Goal: Task Accomplishment & Management: Complete application form

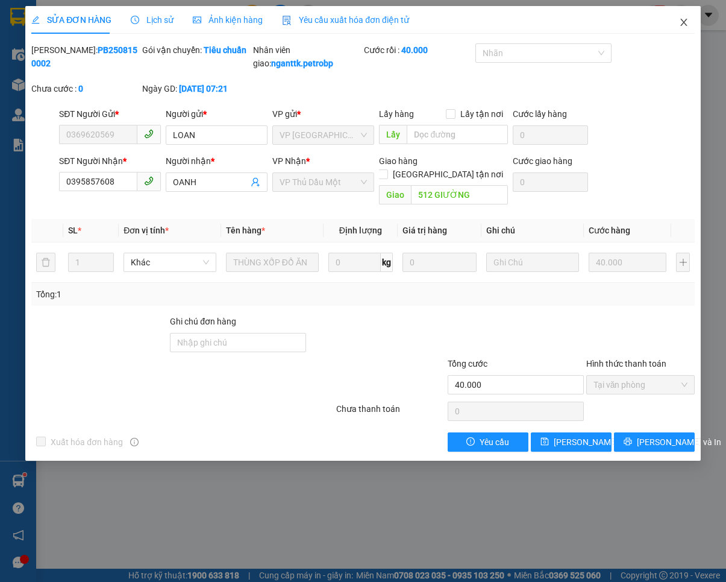
click at [685, 27] on icon "close" at bounding box center [684, 22] width 10 height 10
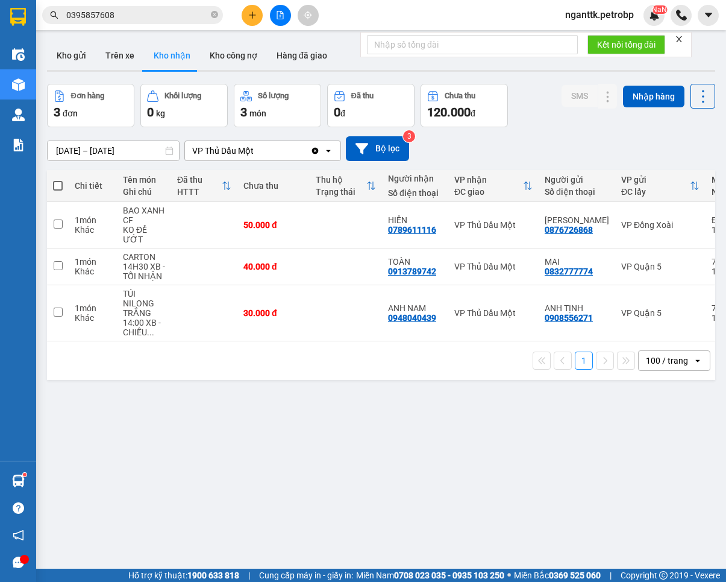
click at [251, 16] on icon "plus" at bounding box center [252, 15] width 8 height 8
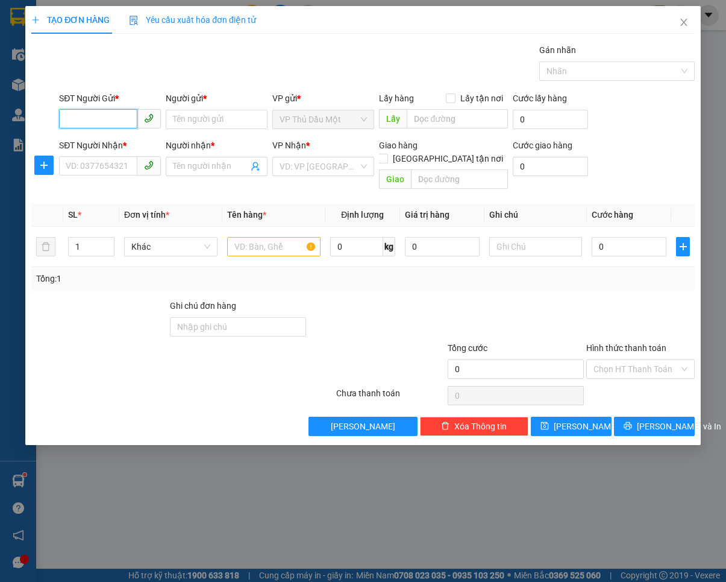
click at [93, 114] on input "SĐT Người Gửi *" at bounding box center [98, 118] width 78 height 19
paste input "0396937342"
type input "0396937342"
click at [128, 119] on input "0396937342" at bounding box center [98, 118] width 78 height 19
click at [118, 140] on div "0396937342 - CƯỜNG" at bounding box center [109, 143] width 87 height 13
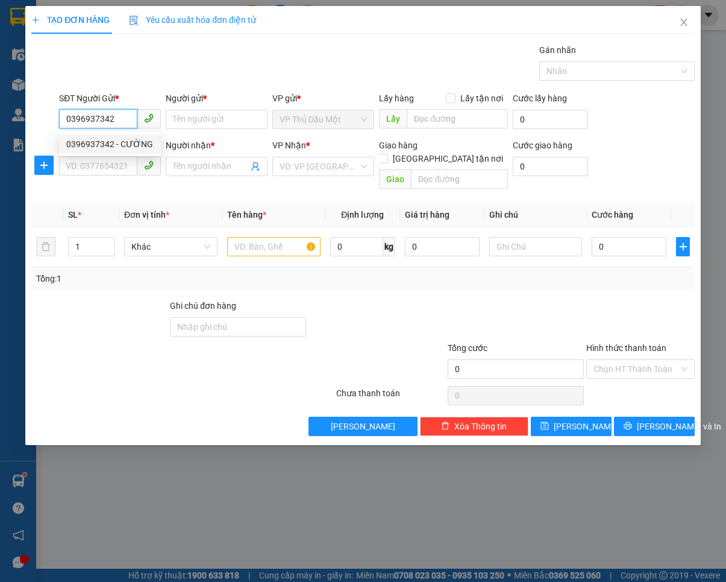
type input "CƯỜNG"
type input "0981377977"
type input "QUYÊN"
type input "40.000"
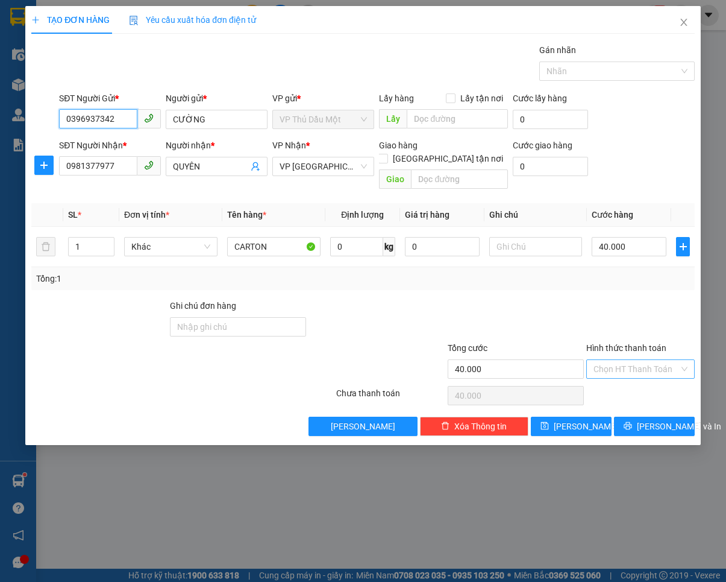
type input "0396937342"
click at [609, 360] on input "Hình thức thanh toán" at bounding box center [637, 369] width 86 height 18
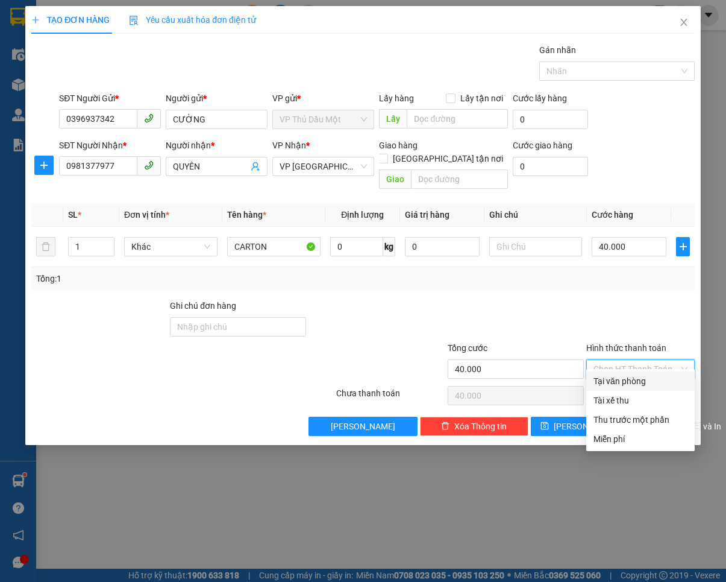
click at [606, 372] on div "Tại văn phòng" at bounding box center [640, 380] width 108 height 19
type input "0"
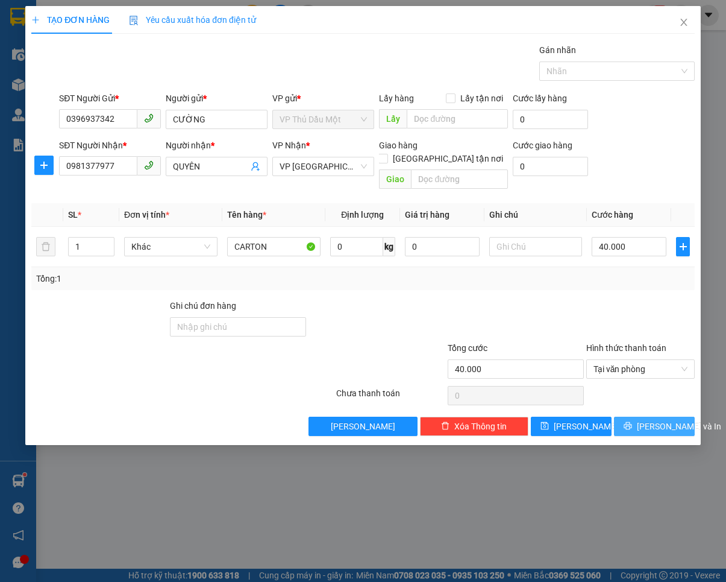
click at [632, 421] on icon "printer" at bounding box center [628, 425] width 8 height 8
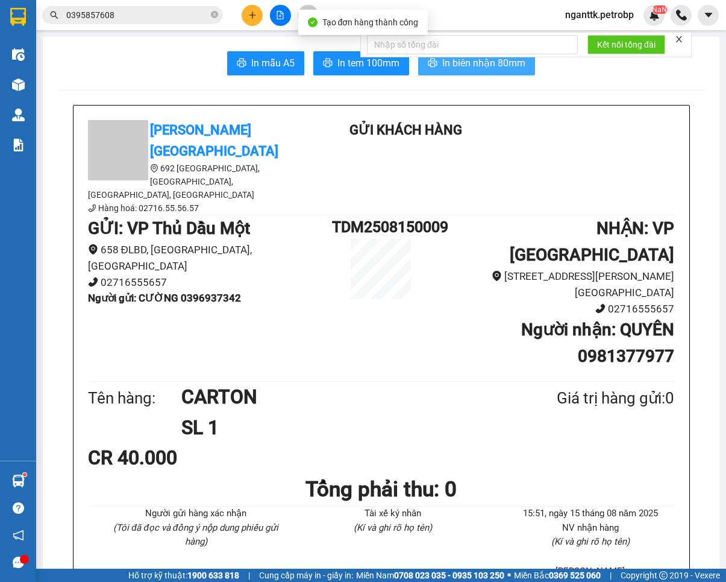
click at [453, 70] on span "In biên nhận 80mm" at bounding box center [483, 62] width 83 height 15
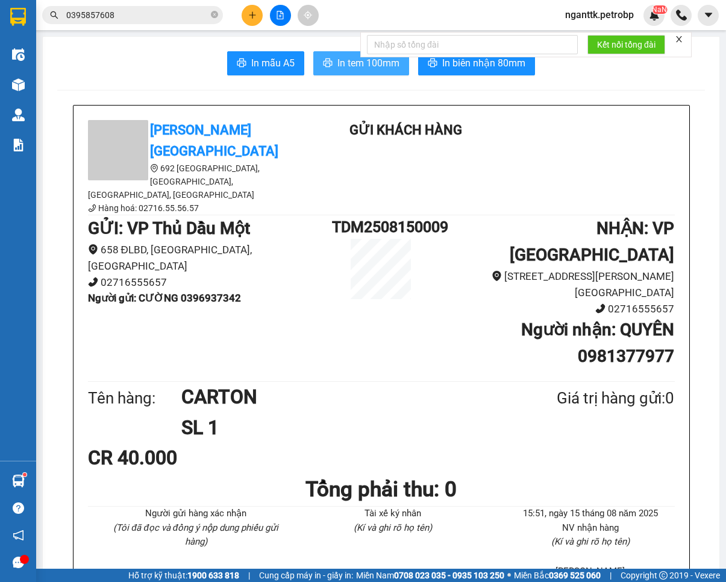
click at [337, 65] on span "In tem 100mm" at bounding box center [368, 62] width 62 height 15
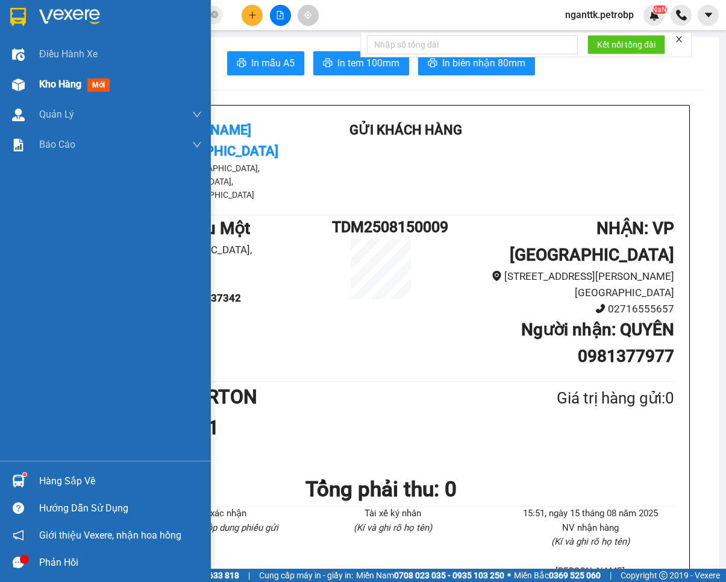
click at [34, 83] on div "Kho hàng mới" at bounding box center [105, 84] width 211 height 30
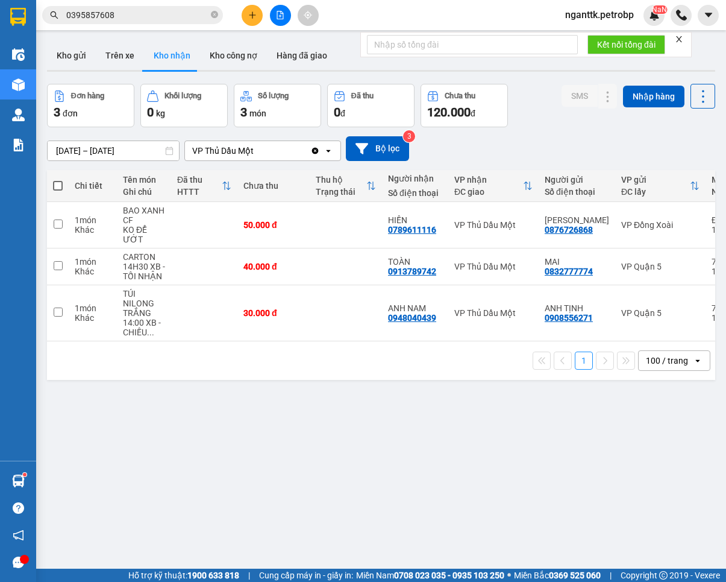
click at [471, 500] on div "ver 1.8.138 Kho gửi Trên xe Kho nhận Kho công nợ Hàng đã giao Đơn hàng 3 đơn Kh…" at bounding box center [381, 327] width 678 height 582
click at [254, 7] on button at bounding box center [252, 15] width 21 height 21
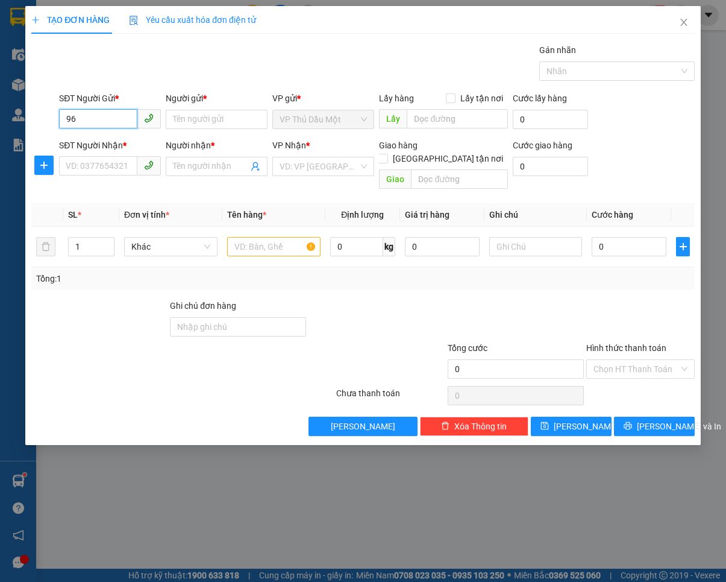
type input "9"
click at [77, 139] on div "0962724512 - THẮNG" at bounding box center [109, 143] width 87 height 13
type input "0962724512"
type input "THẮNG"
type input "0966447224"
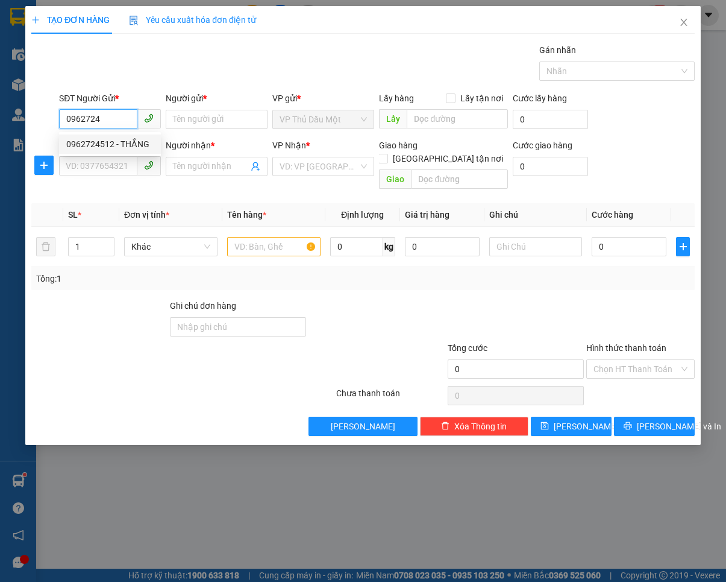
type input "CƯỜNG"
type input "40.000"
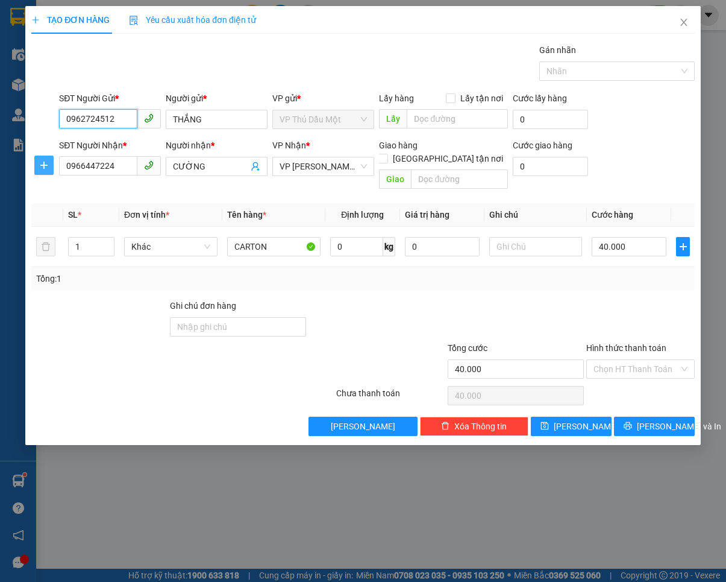
type input "0962724512"
click at [49, 172] on button "button" at bounding box center [43, 164] width 19 height 19
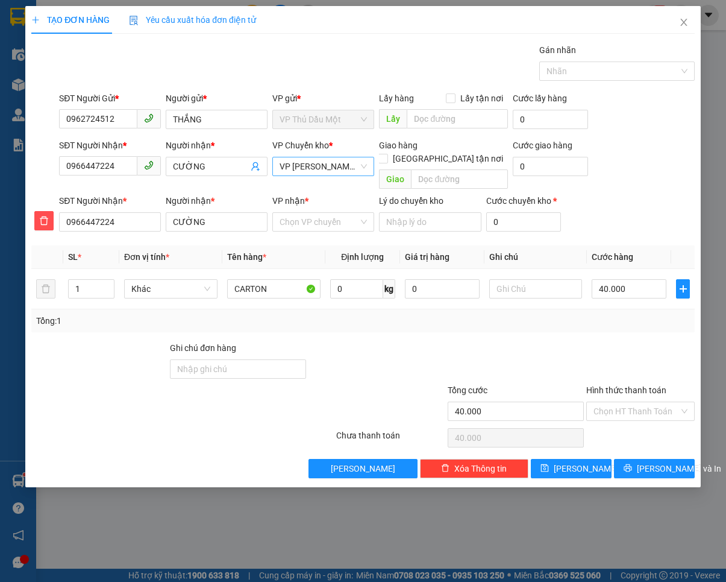
click at [288, 160] on span "VP [PERSON_NAME]" at bounding box center [323, 166] width 87 height 18
type input "d"
type input "đ"
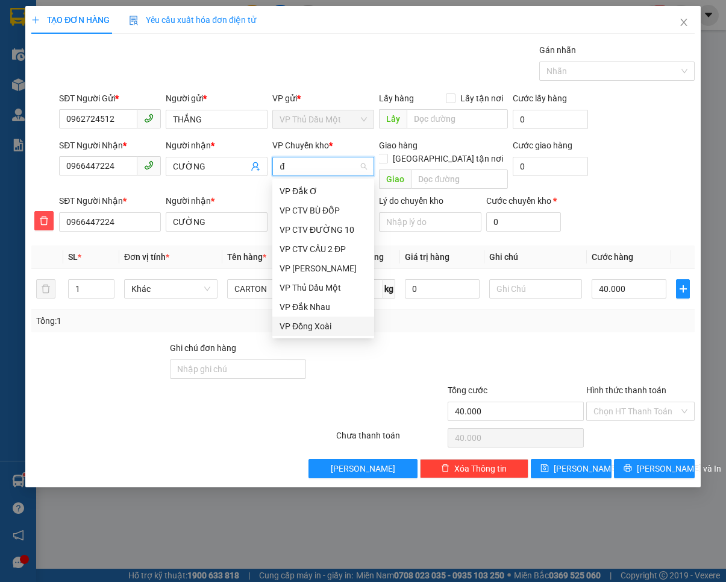
click at [300, 321] on div "VP Đồng Xoài" at bounding box center [323, 325] width 87 height 13
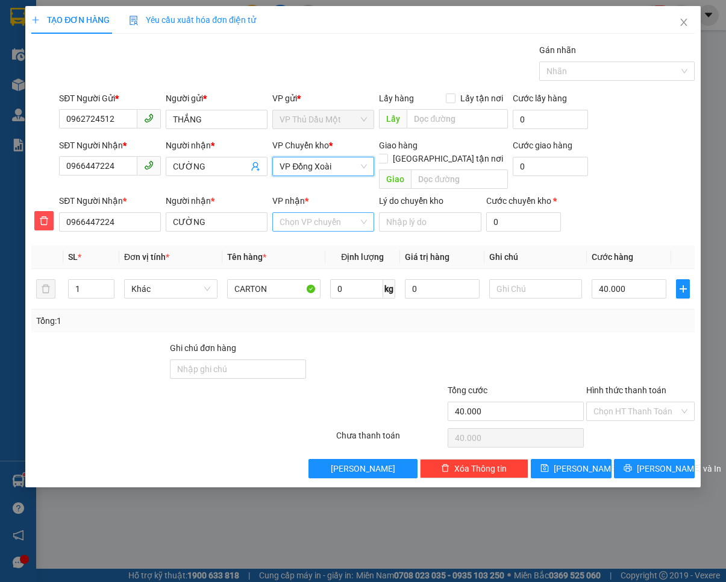
click at [309, 213] on input "VP nhận *" at bounding box center [319, 222] width 79 height 18
type input "minh"
click at [309, 227] on div "VP [PERSON_NAME]" at bounding box center [323, 233] width 87 height 13
click at [606, 402] on input "Hình thức thanh toán" at bounding box center [637, 411] width 86 height 18
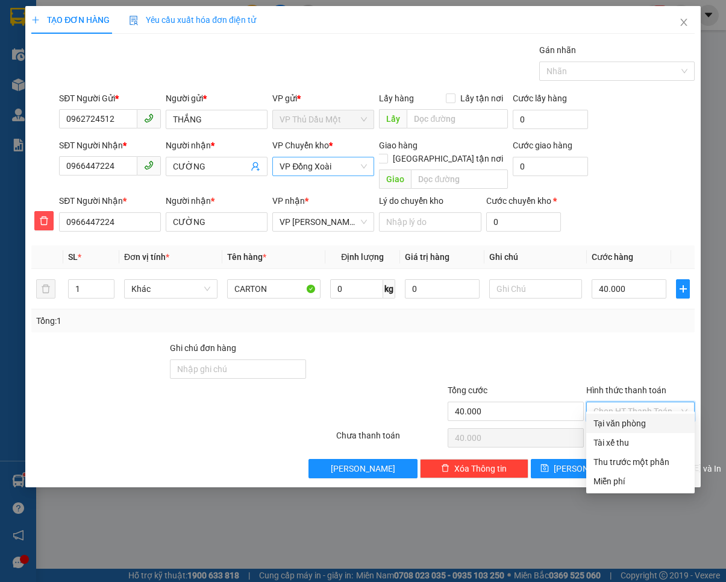
click at [616, 413] on div "Tại văn phòng" at bounding box center [640, 422] width 108 height 19
type input "0"
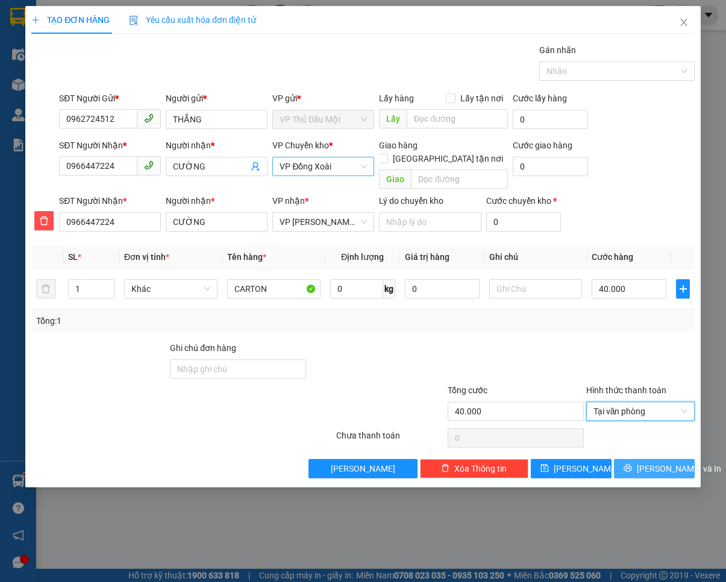
click at [632, 464] on icon "printer" at bounding box center [628, 468] width 8 height 8
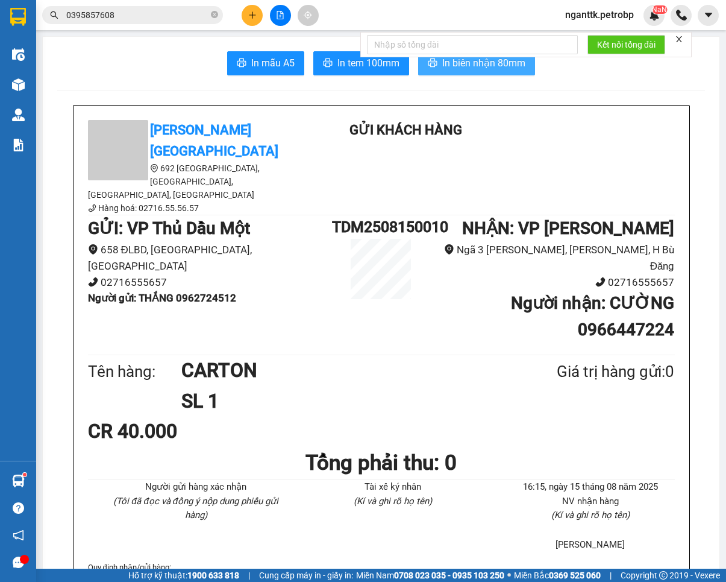
click at [488, 75] on button "In biên nhận 80mm" at bounding box center [476, 63] width 117 height 24
click at [324, 64] on icon "printer" at bounding box center [328, 62] width 9 height 8
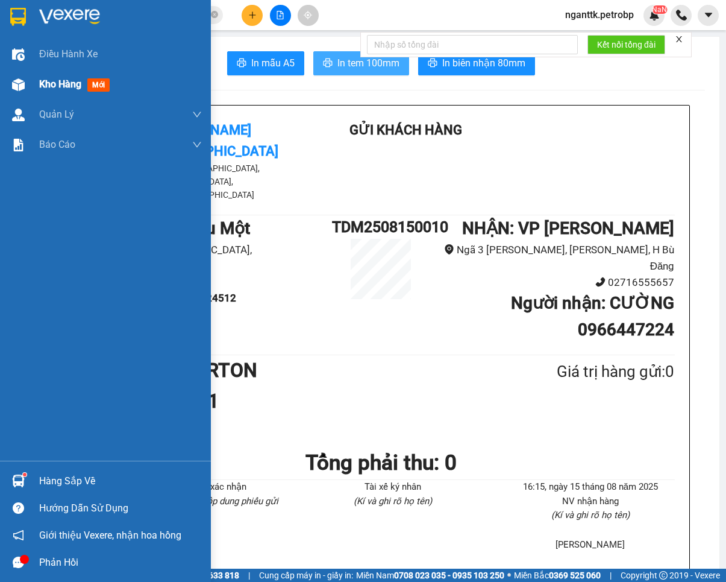
click at [31, 83] on div "Kho hàng mới" at bounding box center [105, 84] width 211 height 30
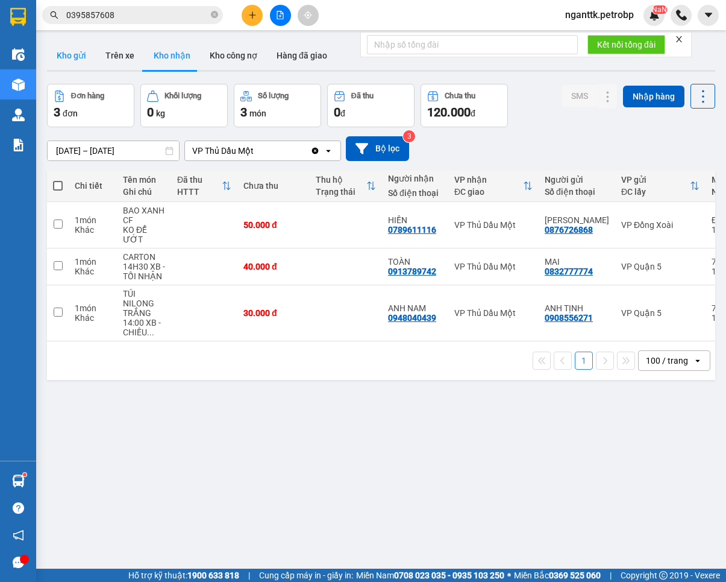
click at [71, 49] on button "Kho gửi" at bounding box center [71, 55] width 49 height 29
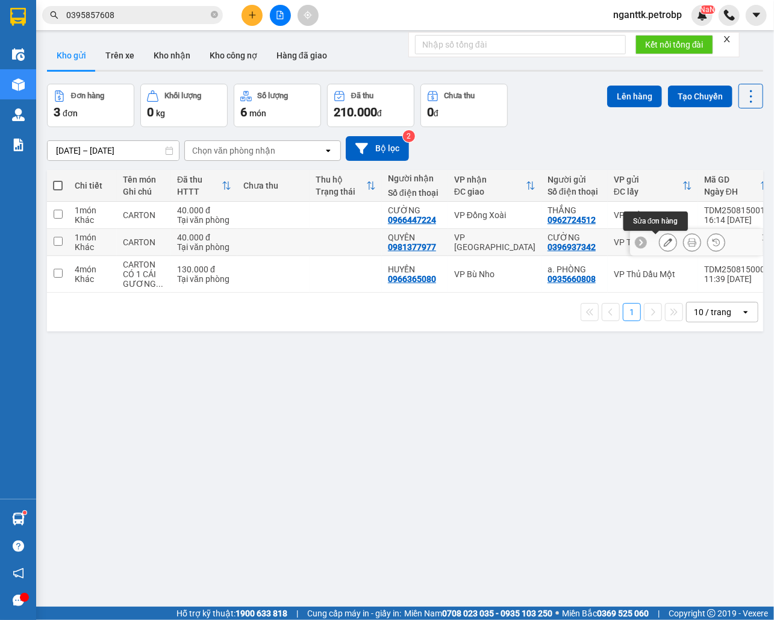
click at [660, 239] on button at bounding box center [668, 242] width 17 height 21
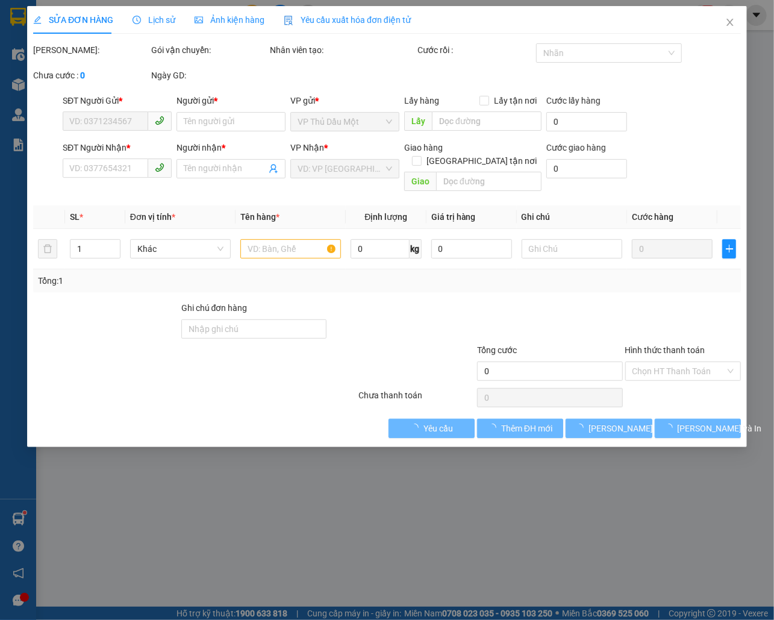
type input "0396937342"
type input "CƯỜNG"
type input "0981377977"
type input "QUYÊN"
type input "40.000"
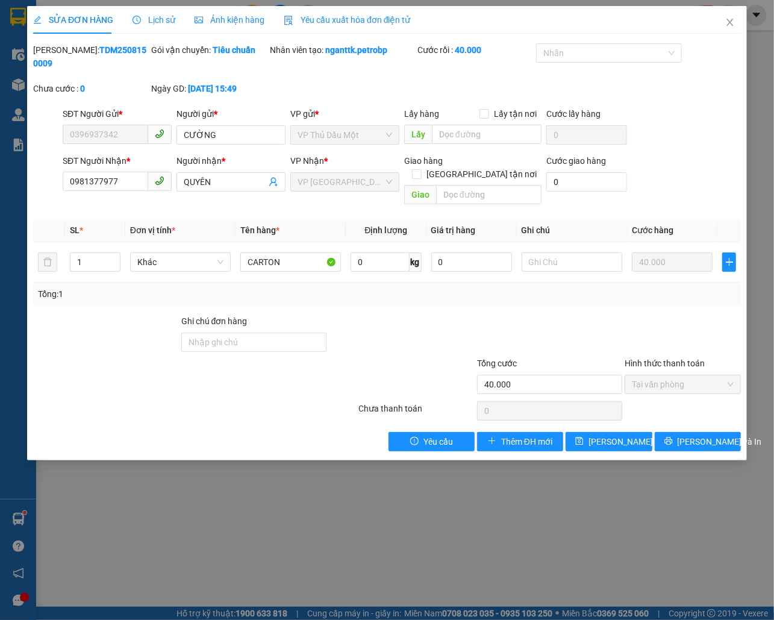
click at [104, 49] on b "TDM2508150009" at bounding box center [89, 56] width 113 height 23
copy b "TDM2508150009"
drag, startPoint x: 726, startPoint y: 20, endPoint x: 710, endPoint y: 44, distance: 28.6
click at [726, 20] on icon "close" at bounding box center [731, 22] width 10 height 10
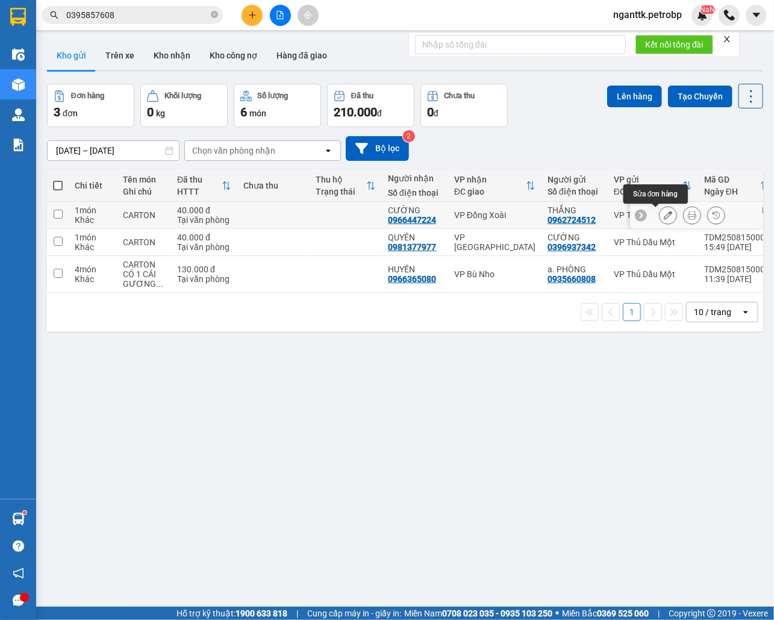
click at [664, 215] on icon at bounding box center [668, 215] width 8 height 8
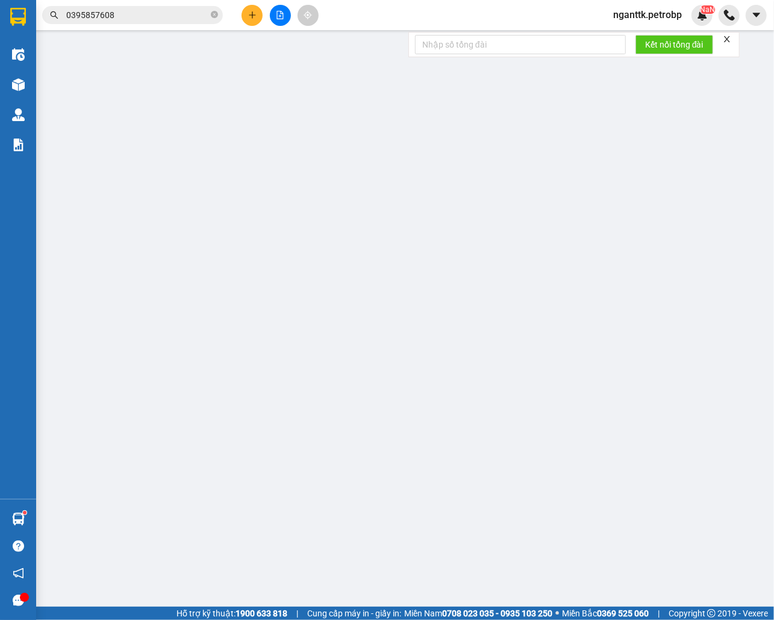
type input "0962724512"
type input "THẮNG"
type input "0966447224"
type input "CƯỜNG"
type input "40.000"
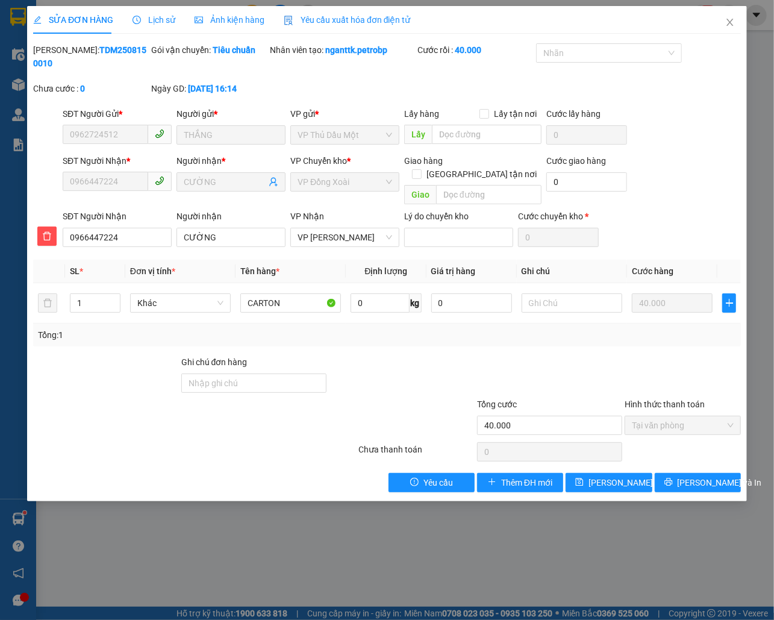
click at [84, 49] on b "TDM2508150010" at bounding box center [89, 56] width 113 height 23
copy b "TDM2508150010"
click at [324, 384] on div "Ghi chú đơn hàng" at bounding box center [254, 377] width 146 height 42
click at [734, 20] on icon "close" at bounding box center [731, 22] width 10 height 10
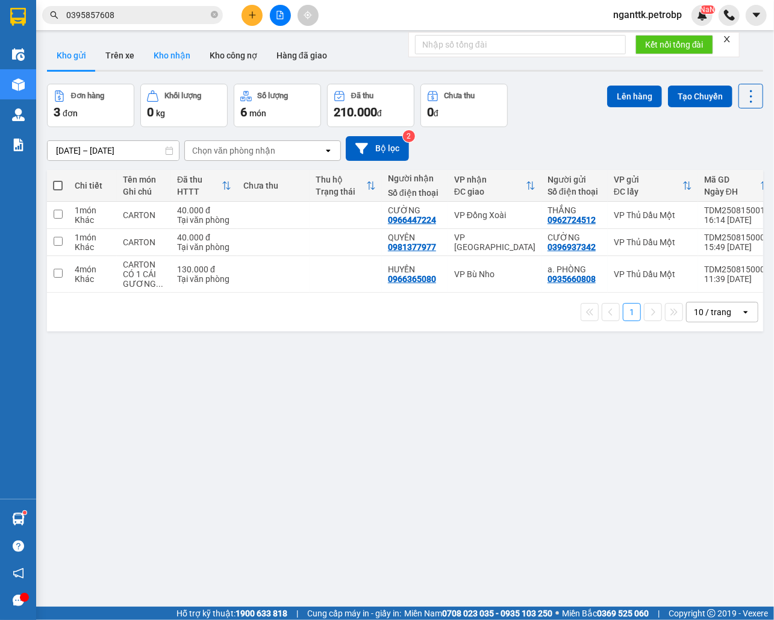
click at [168, 53] on button "Kho nhận" at bounding box center [172, 55] width 56 height 29
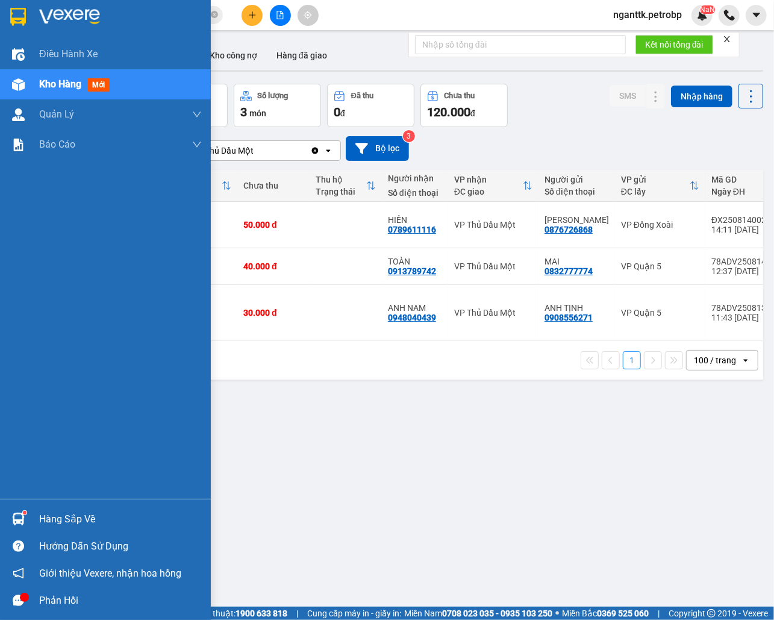
click at [16, 522] on img at bounding box center [18, 519] width 13 height 13
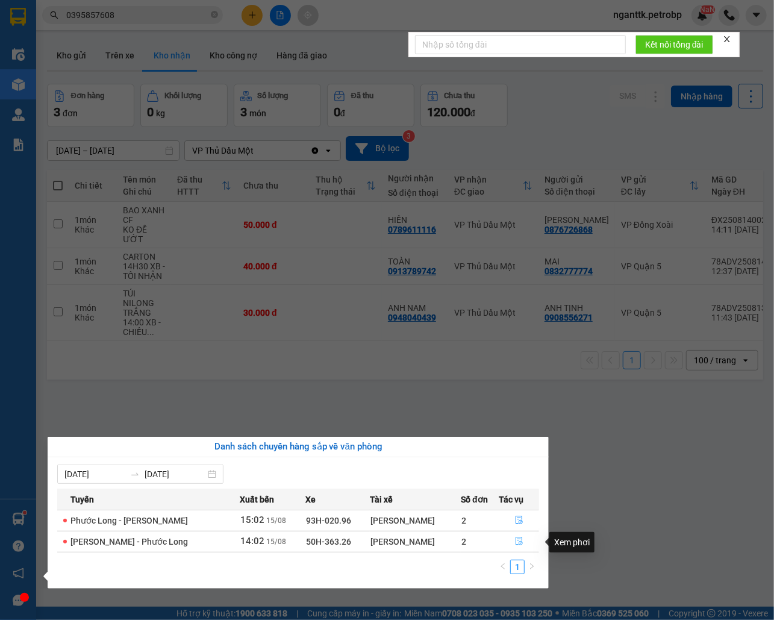
click at [509, 540] on button "button" at bounding box center [519, 541] width 39 height 19
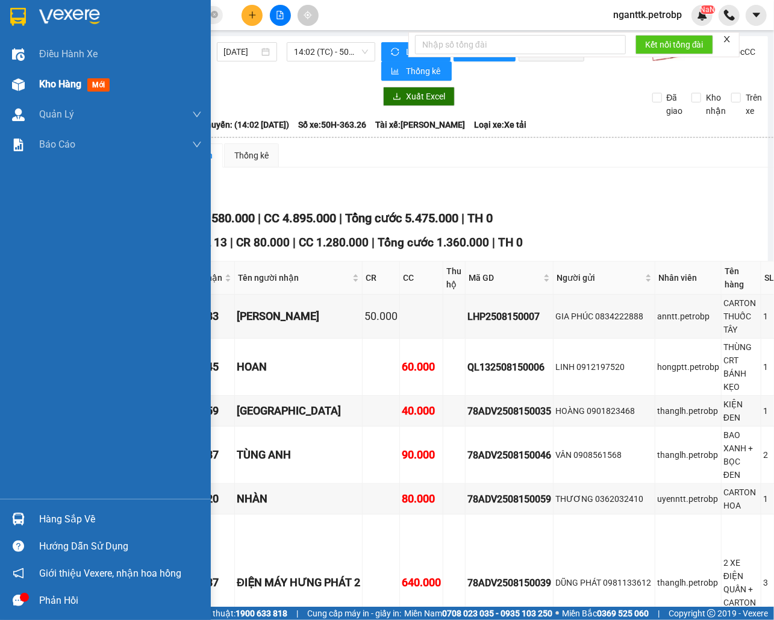
click at [53, 90] on span "Kho hàng" at bounding box center [60, 83] width 42 height 11
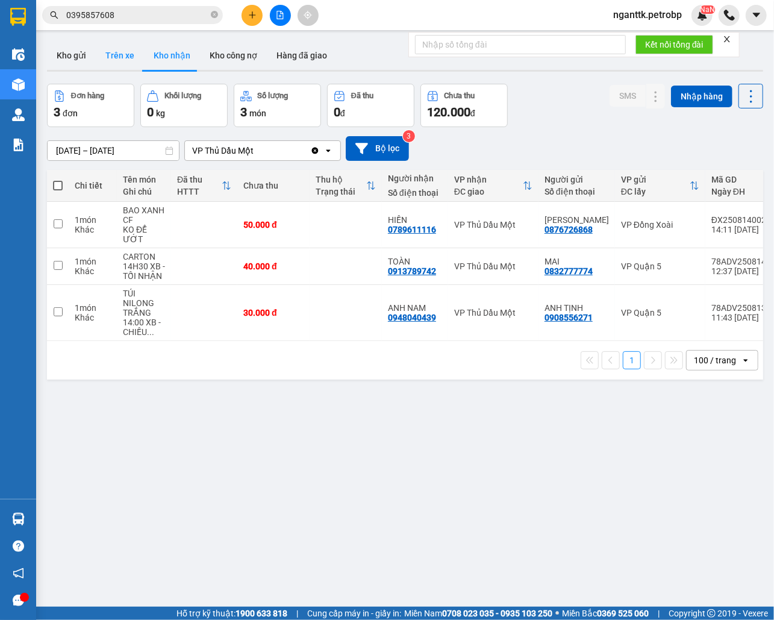
click at [127, 65] on button "Trên xe" at bounding box center [120, 55] width 48 height 29
type input "[DATE] – [DATE]"
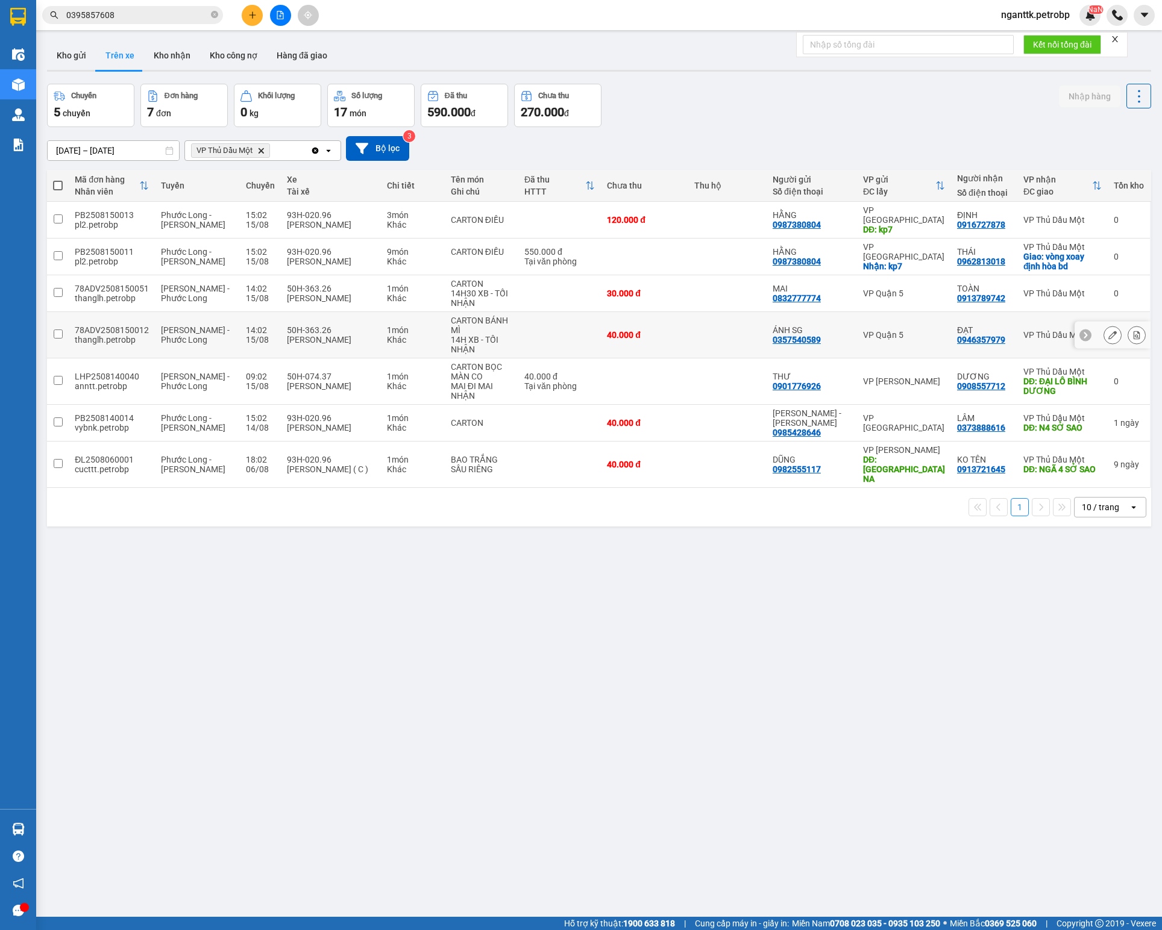
click at [281, 312] on td "50H-363.26 [PERSON_NAME]" at bounding box center [331, 335] width 100 height 46
checkbox input "true"
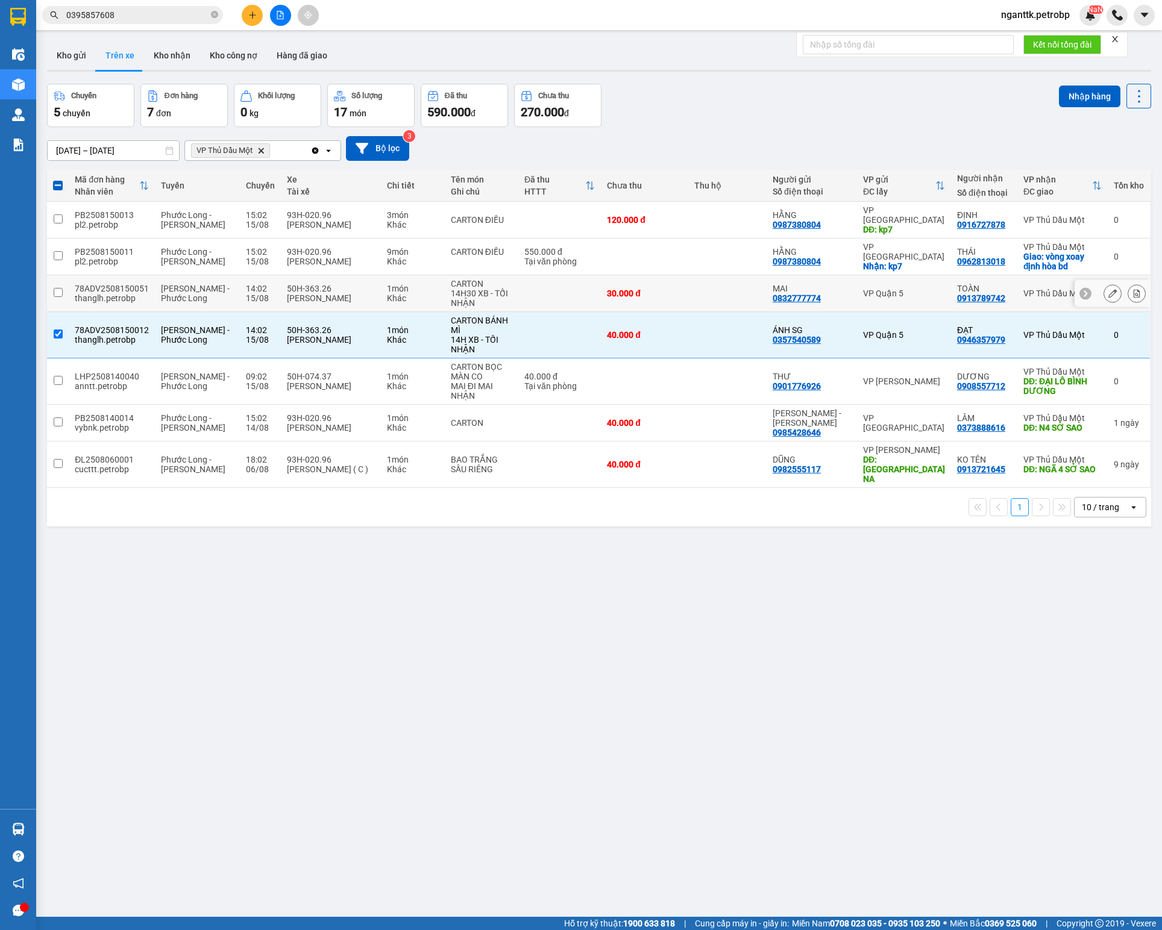
click at [294, 275] on td "50H-363.26 [PERSON_NAME]" at bounding box center [331, 293] width 100 height 37
checkbox input "true"
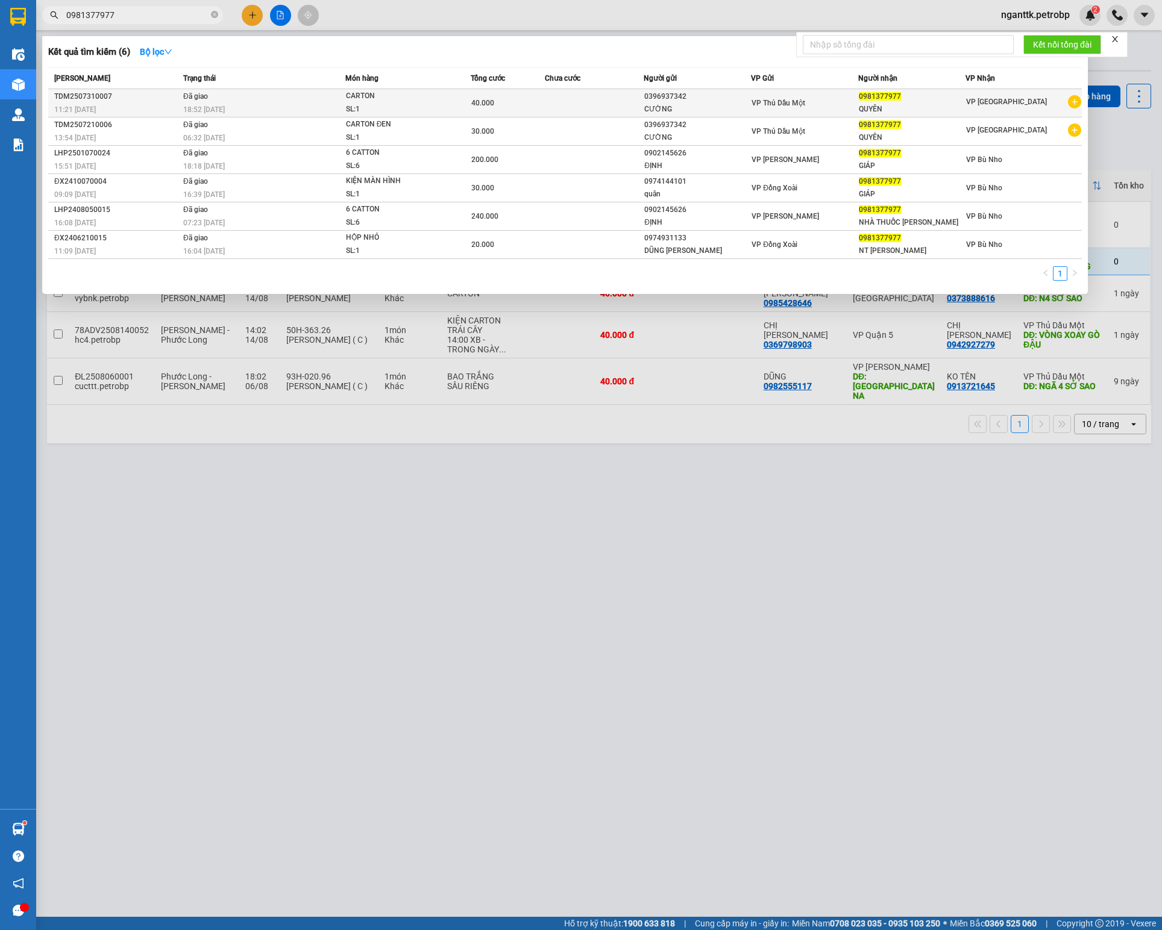
type input "0981377977"
click at [434, 108] on div "SL: 1" at bounding box center [391, 109] width 90 height 13
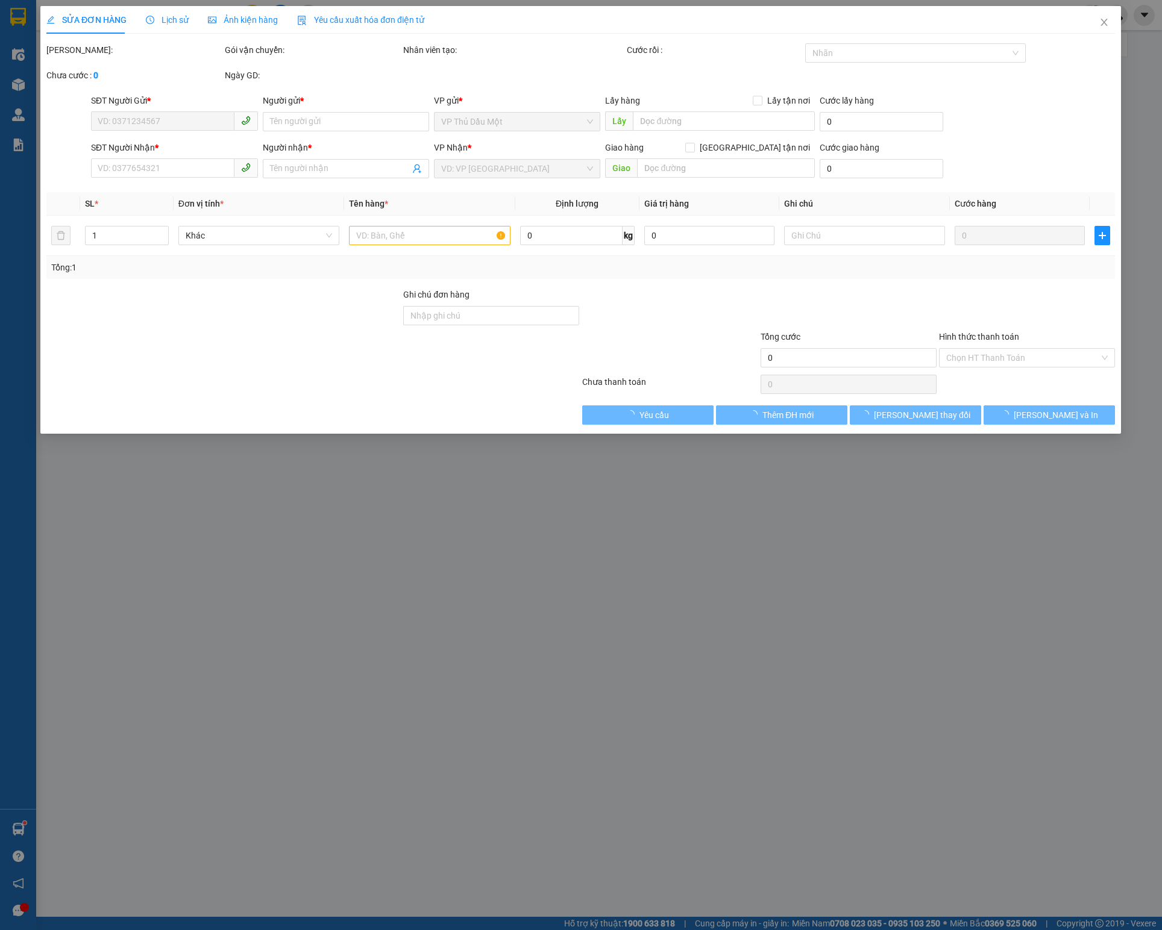
type input "0396937342"
type input "CƯỜNG"
type input "0981377977"
type input "QUYÊN"
type input "40.000"
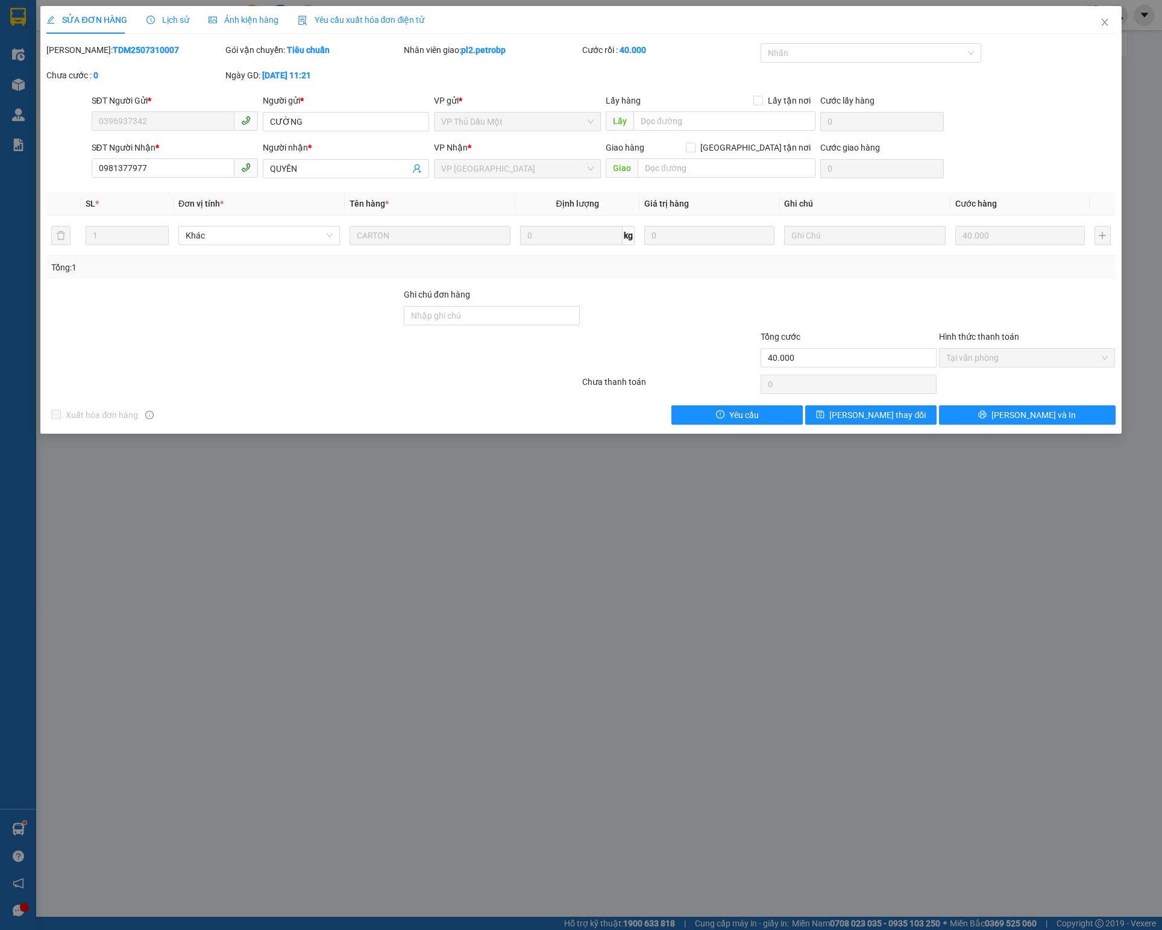
click at [116, 47] on b "TDM2507310007" at bounding box center [146, 50] width 66 height 10
copy b "TDM2507310007"
click at [141, 166] on input "0981377977" at bounding box center [163, 167] width 143 height 19
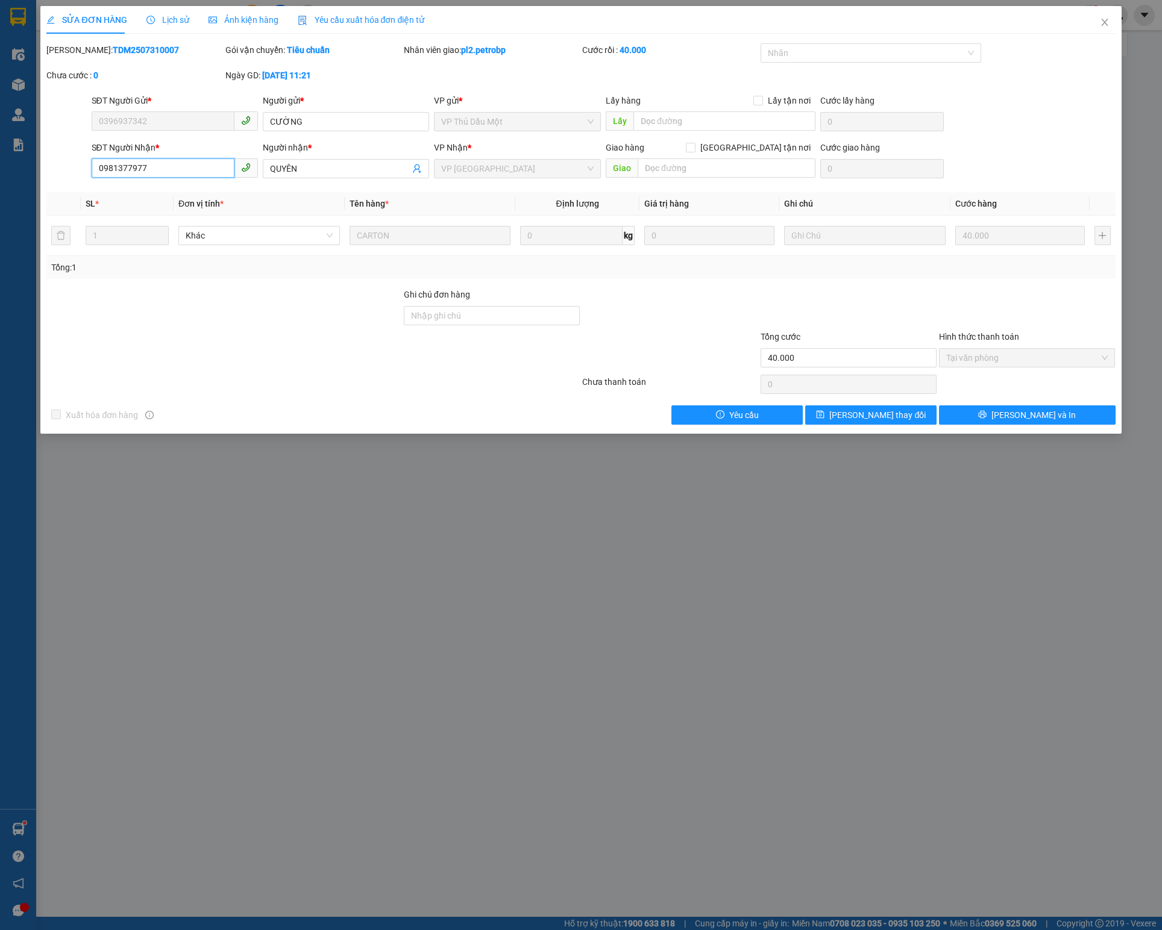
click at [141, 166] on input "0981377977" at bounding box center [163, 167] width 143 height 19
click at [1108, 17] on span "Close" at bounding box center [1105, 23] width 34 height 34
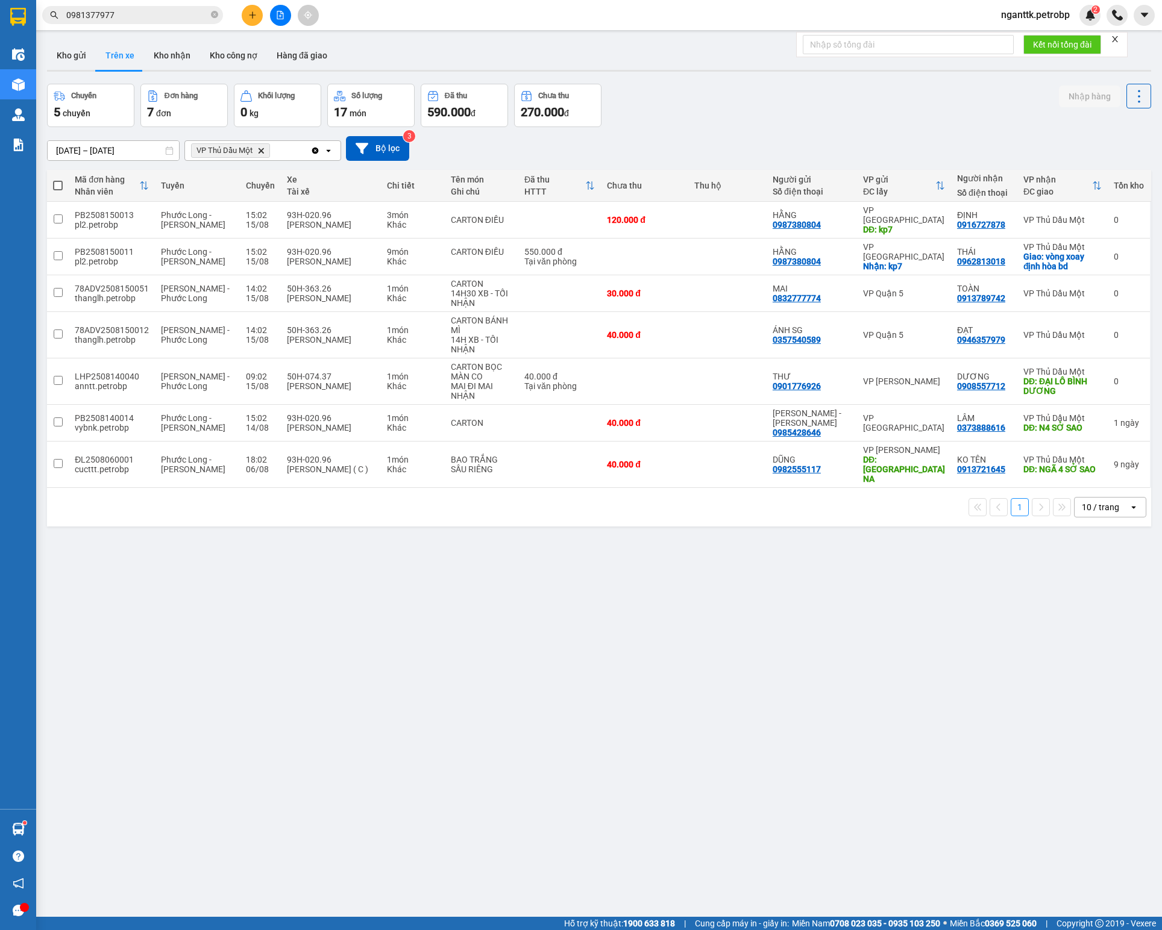
click at [170, 25] on div "Kết quả tìm kiếm ( 6 ) Bộ lọc Mã ĐH Trạng thái Món hàng Tổng cước Chưa cước Ngư…" at bounding box center [117, 15] width 235 height 21
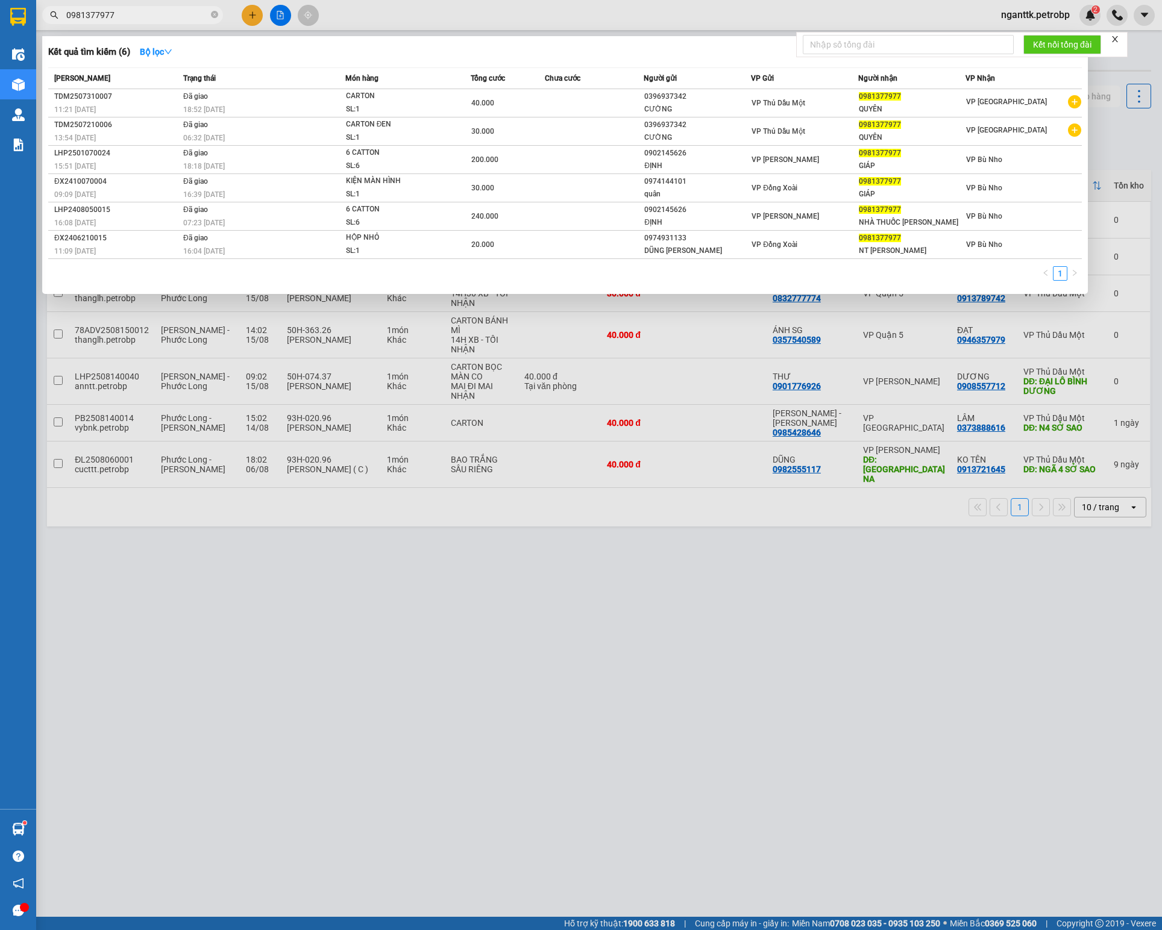
click at [170, 16] on input "0981377977" at bounding box center [137, 14] width 142 height 13
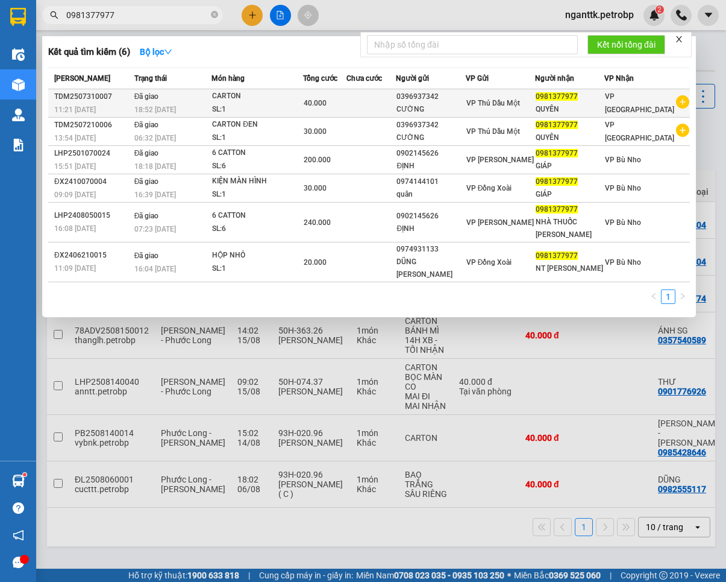
click at [444, 96] on div "0396937342" at bounding box center [431, 96] width 68 height 13
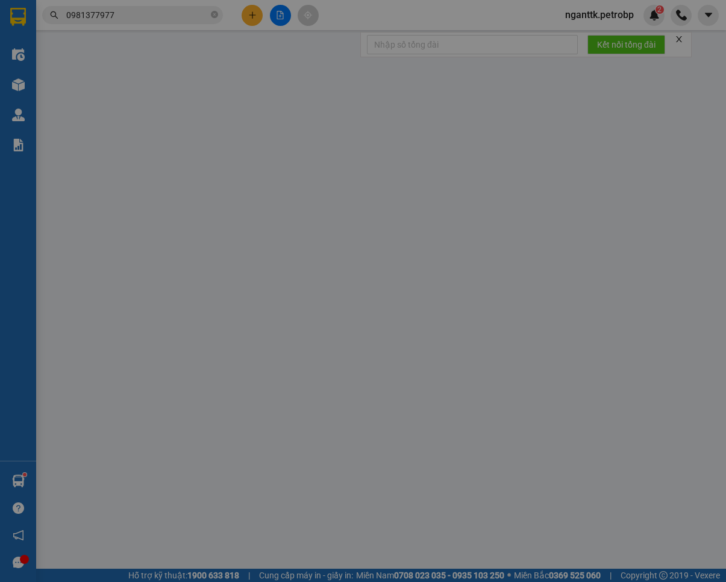
click at [444, 96] on div "Lấy hàng Lấy tận nơi" at bounding box center [443, 100] width 128 height 13
type input "0396937342"
type input "CƯỜNG"
type input "0981377977"
type input "QUYÊN"
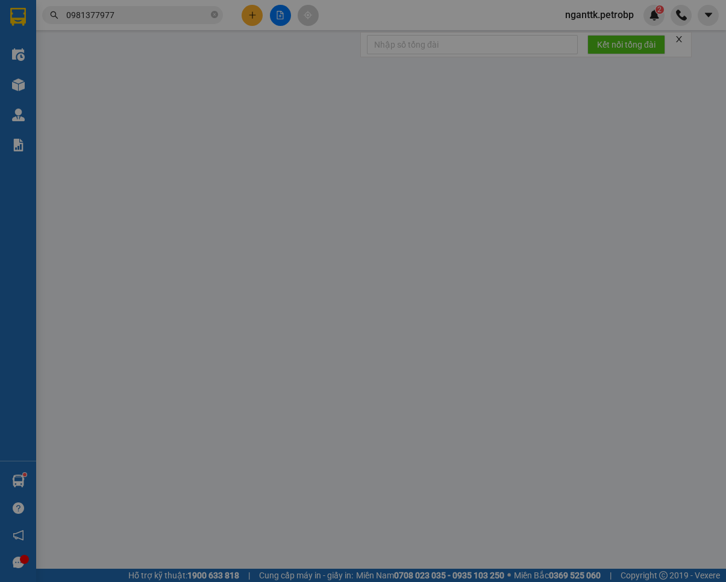
type input "40.000"
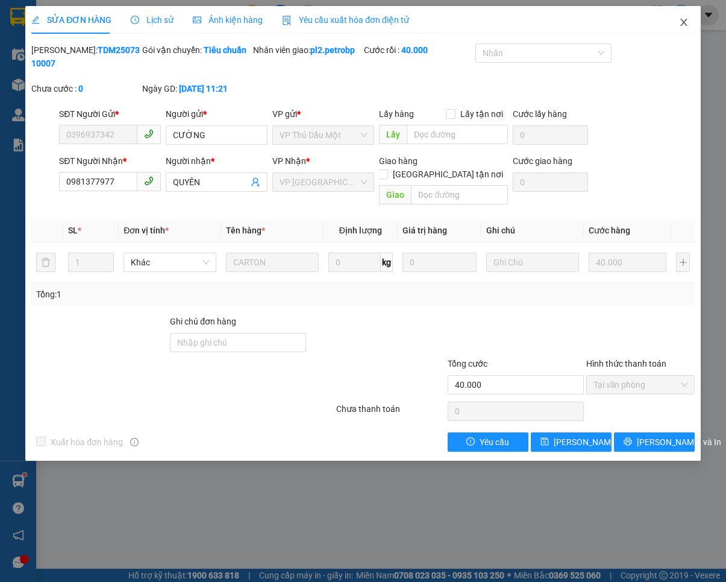
drag, startPoint x: 444, startPoint y: 96, endPoint x: 680, endPoint y: 19, distance: 248.1
click at [687, 17] on icon "close" at bounding box center [684, 22] width 10 height 10
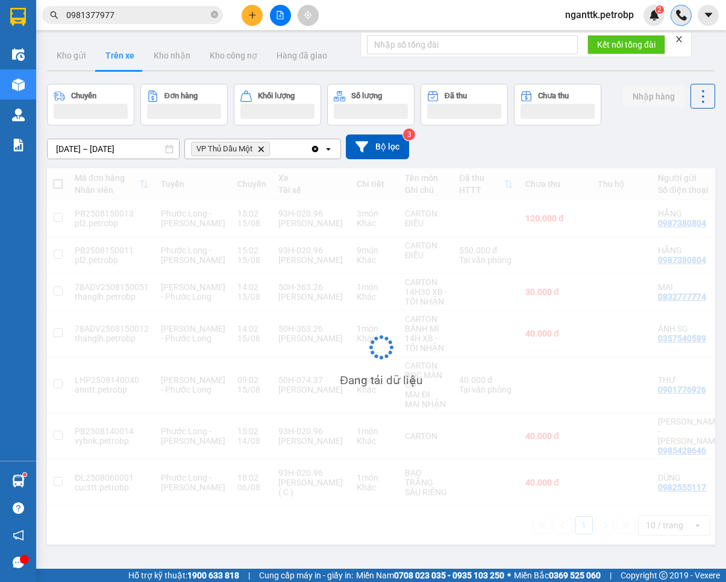
click at [680, 19] on img at bounding box center [681, 15] width 11 height 11
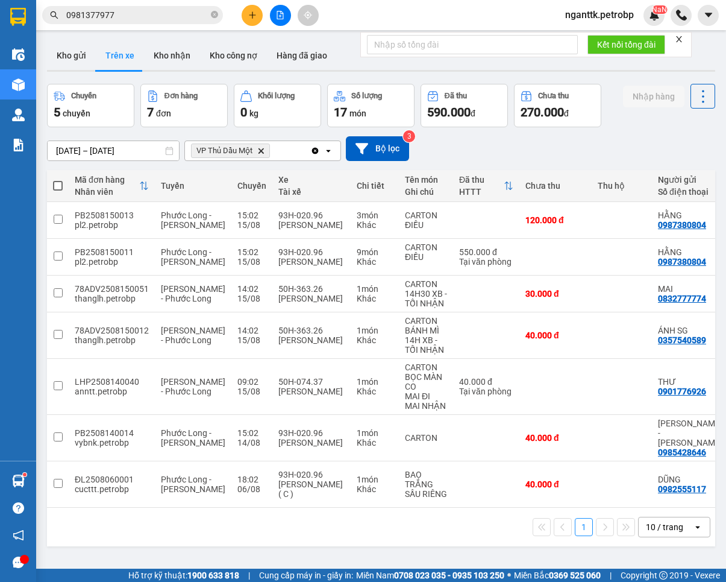
click at [151, 13] on input "0981377977" at bounding box center [137, 14] width 142 height 13
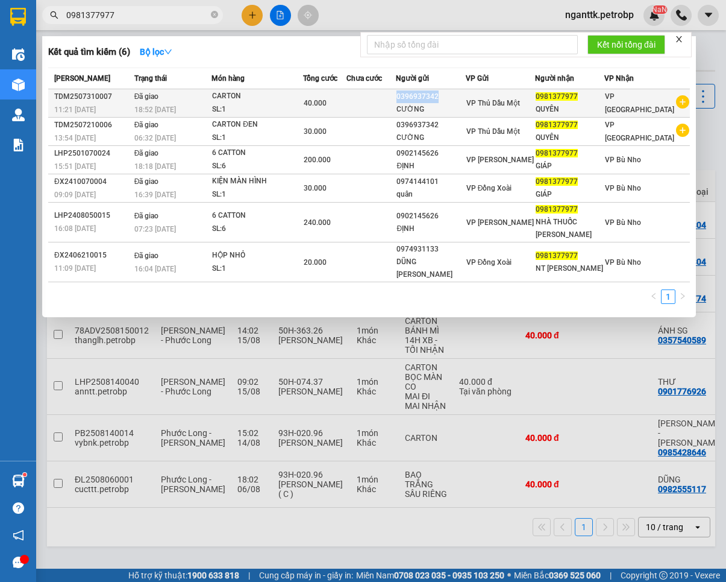
drag, startPoint x: 424, startPoint y: 95, endPoint x: 465, endPoint y: 98, distance: 41.0
click at [465, 98] on div "0396937342" at bounding box center [431, 96] width 68 height 13
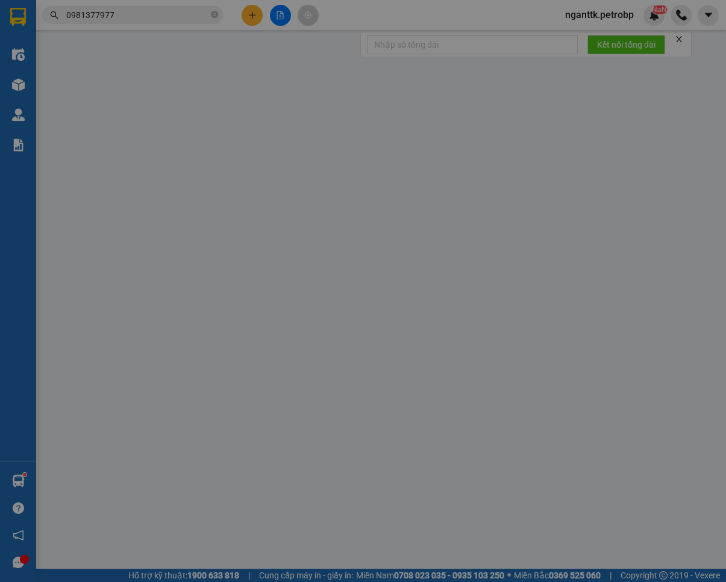
type input "0396937342"
type input "CƯỜNG"
type input "0981377977"
type input "QUYÊN"
type input "40.000"
